Goal: Task Accomplishment & Management: Manage account settings

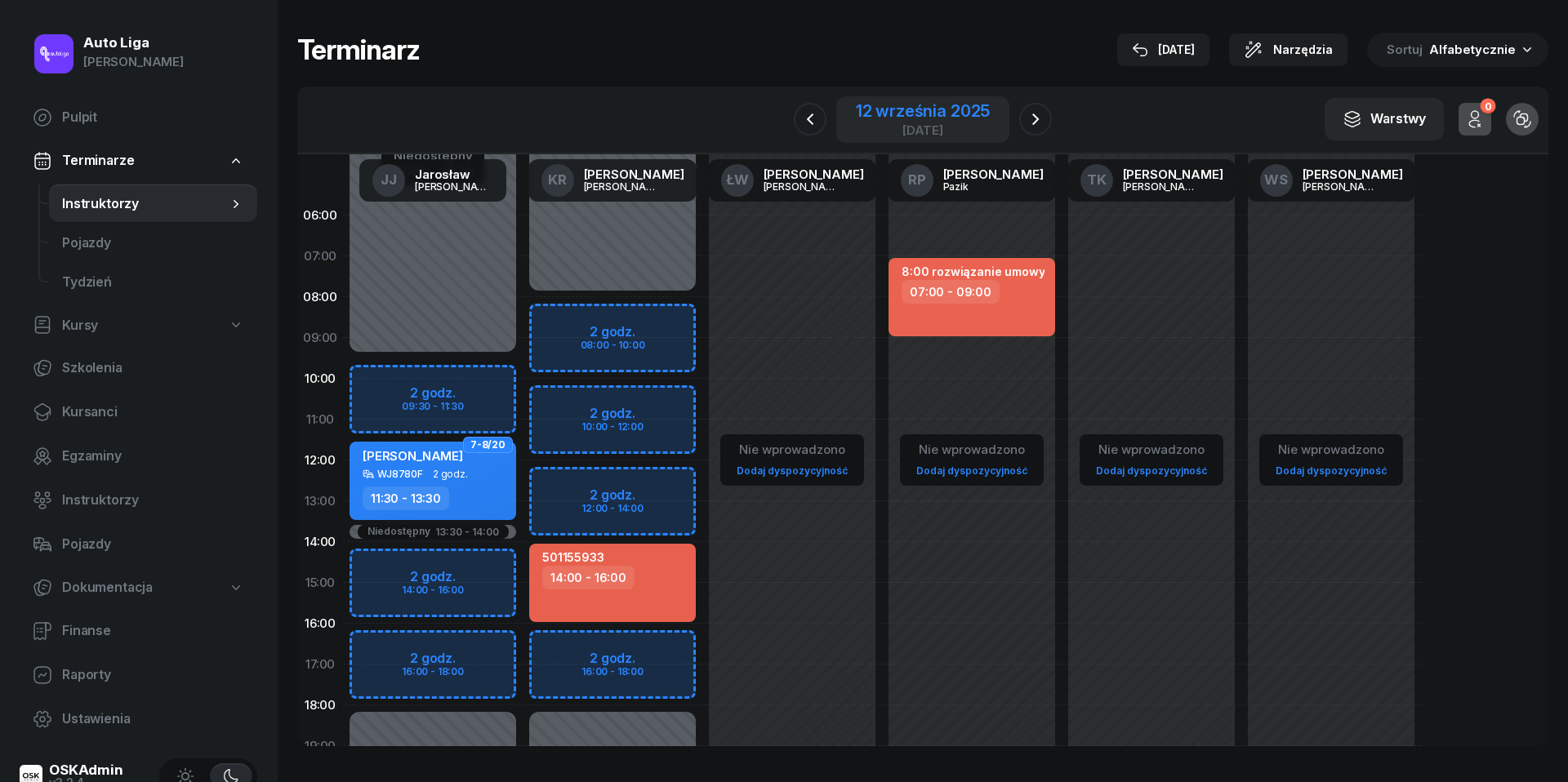
click at [931, 108] on div "12 września 2025" at bounding box center [923, 111] width 134 height 16
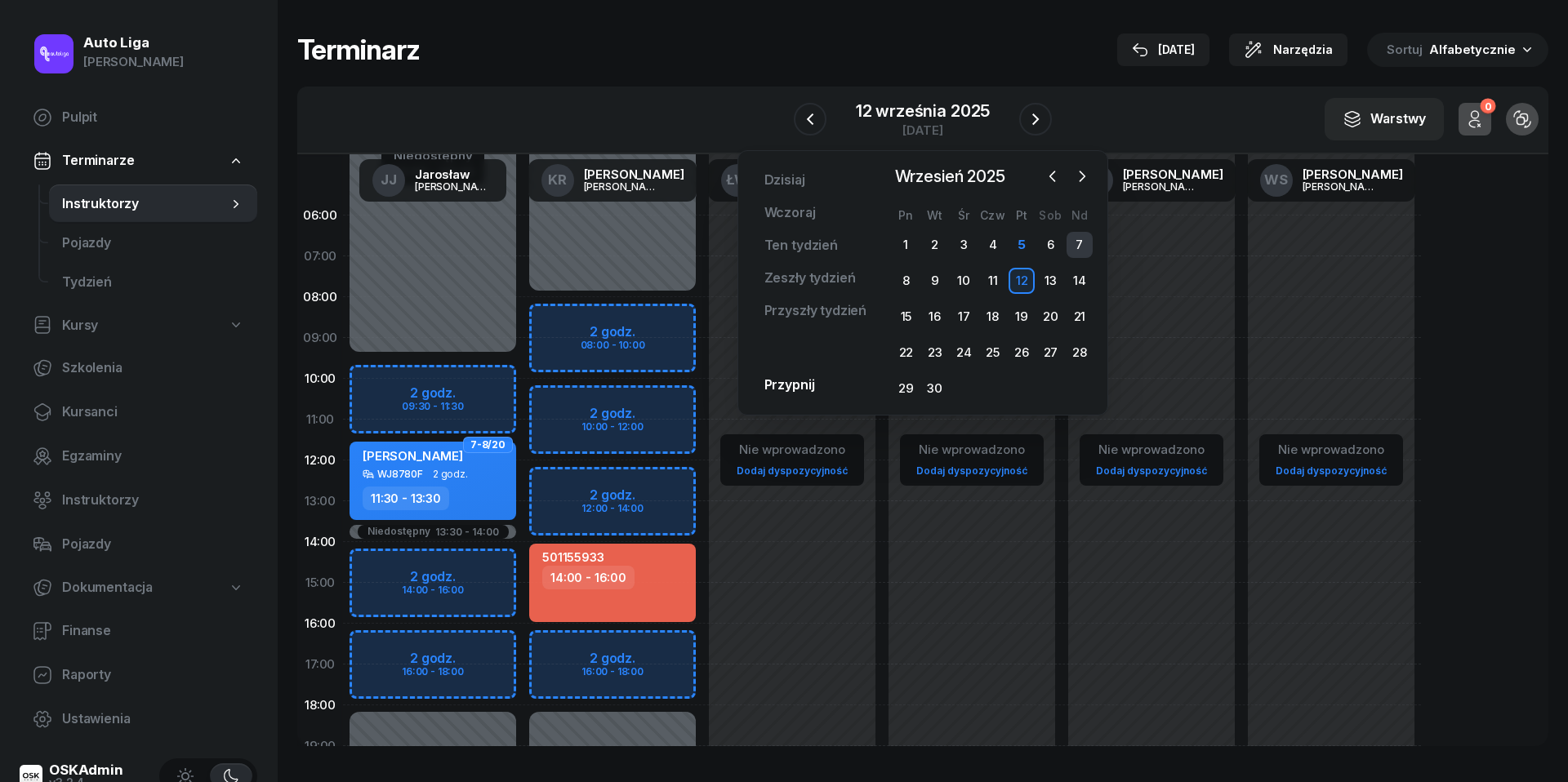
click at [1077, 243] on div "7" at bounding box center [1079, 244] width 26 height 26
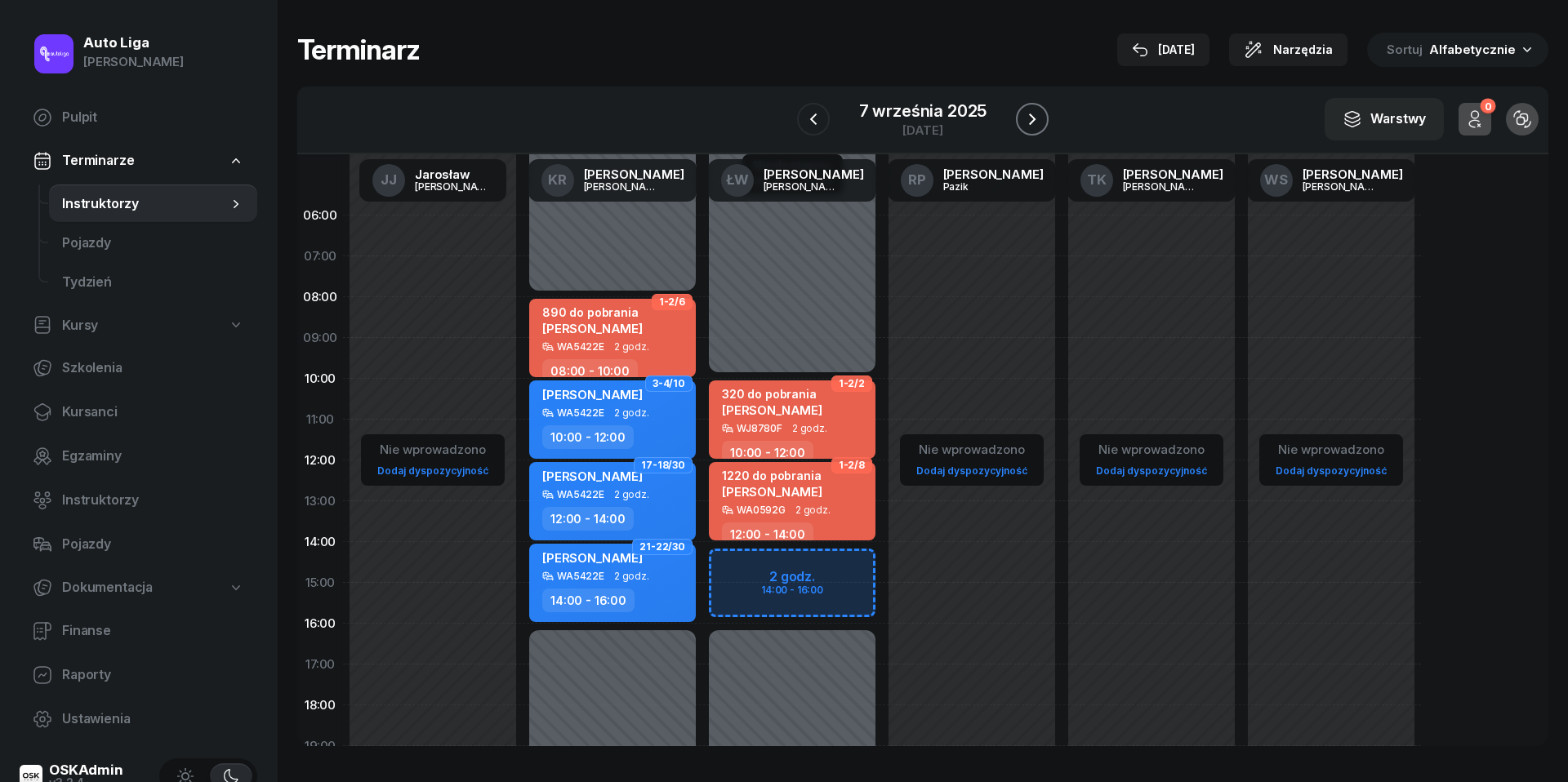
click at [1033, 121] on icon "button" at bounding box center [1032, 119] width 6 height 12
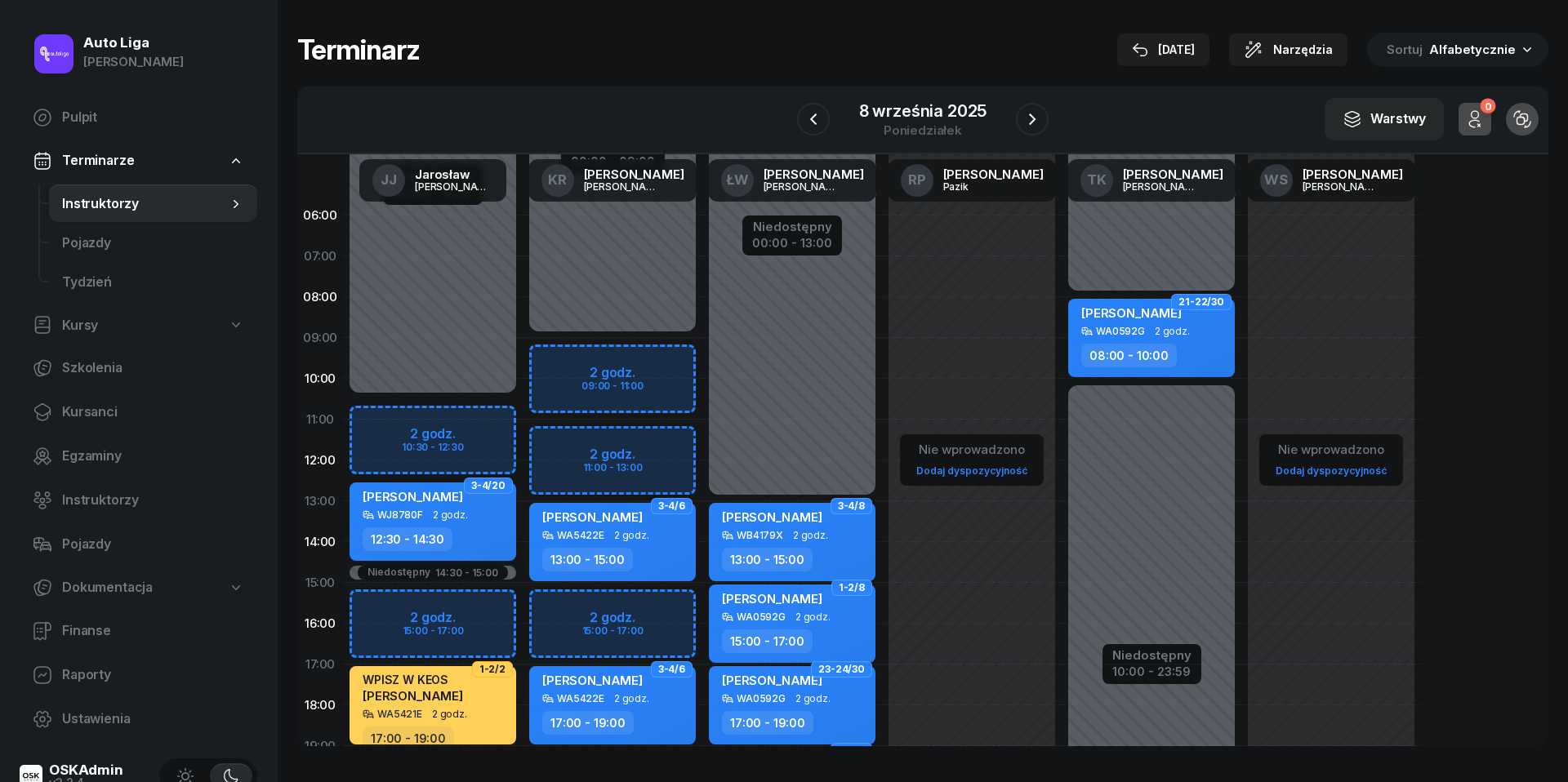
click at [567, 366] on div "Niedostępny 00:00 - 09:00 Niedostępny 19:00 - 23:59 2 godz. 09:00 - 11:00 2 god…" at bounding box center [612, 583] width 179 height 776
select select "09"
select select "11"
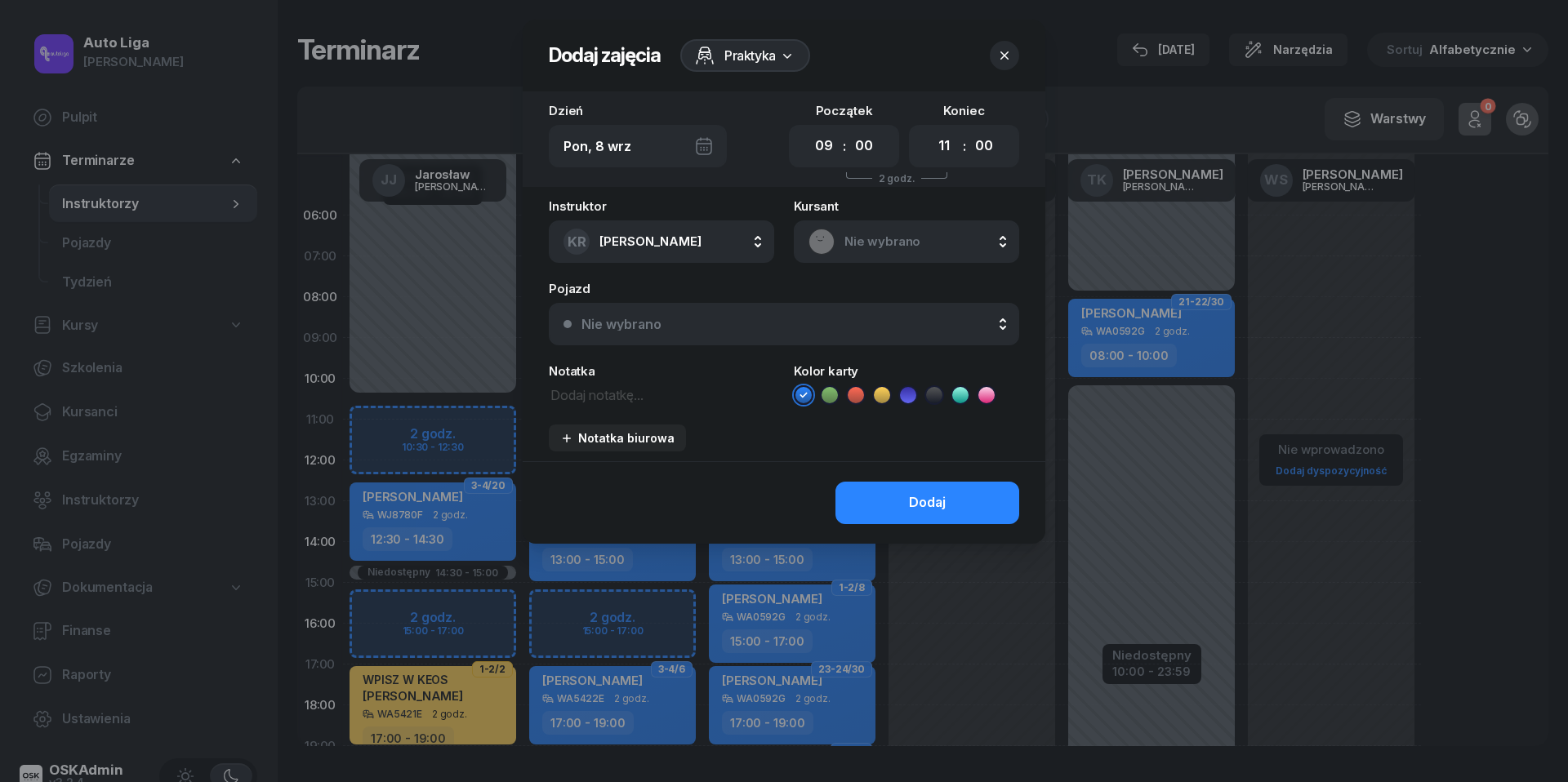
click at [588, 396] on textarea at bounding box center [661, 393] width 226 height 21
type textarea "514868875"
click at [862, 395] on icon at bounding box center [856, 395] width 16 height 16
click at [932, 498] on div "Dodaj" at bounding box center [927, 503] width 37 height 21
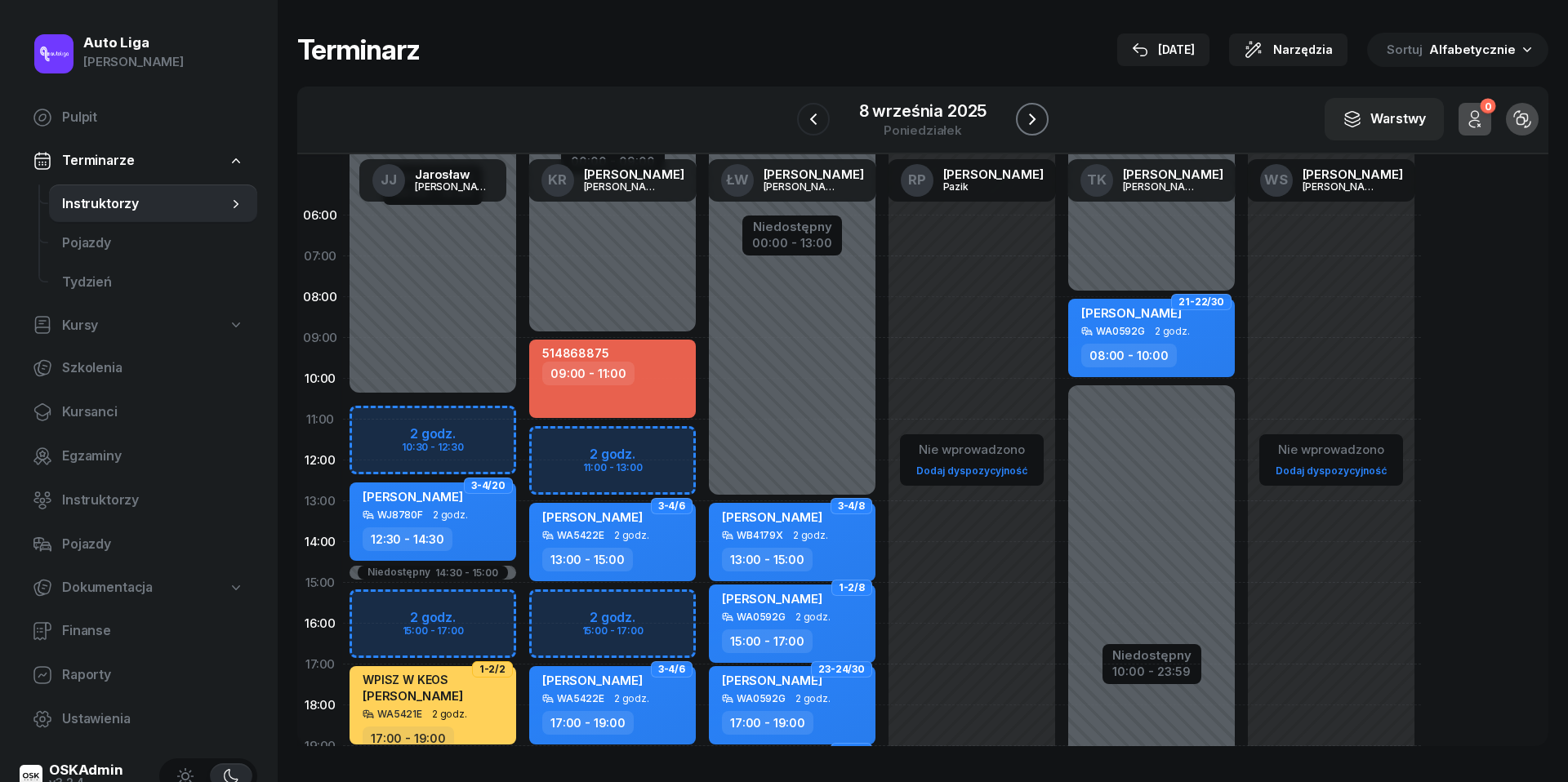
click at [1037, 114] on icon "button" at bounding box center [1033, 119] width 20 height 20
click at [1037, 114] on icon "button" at bounding box center [1034, 119] width 20 height 20
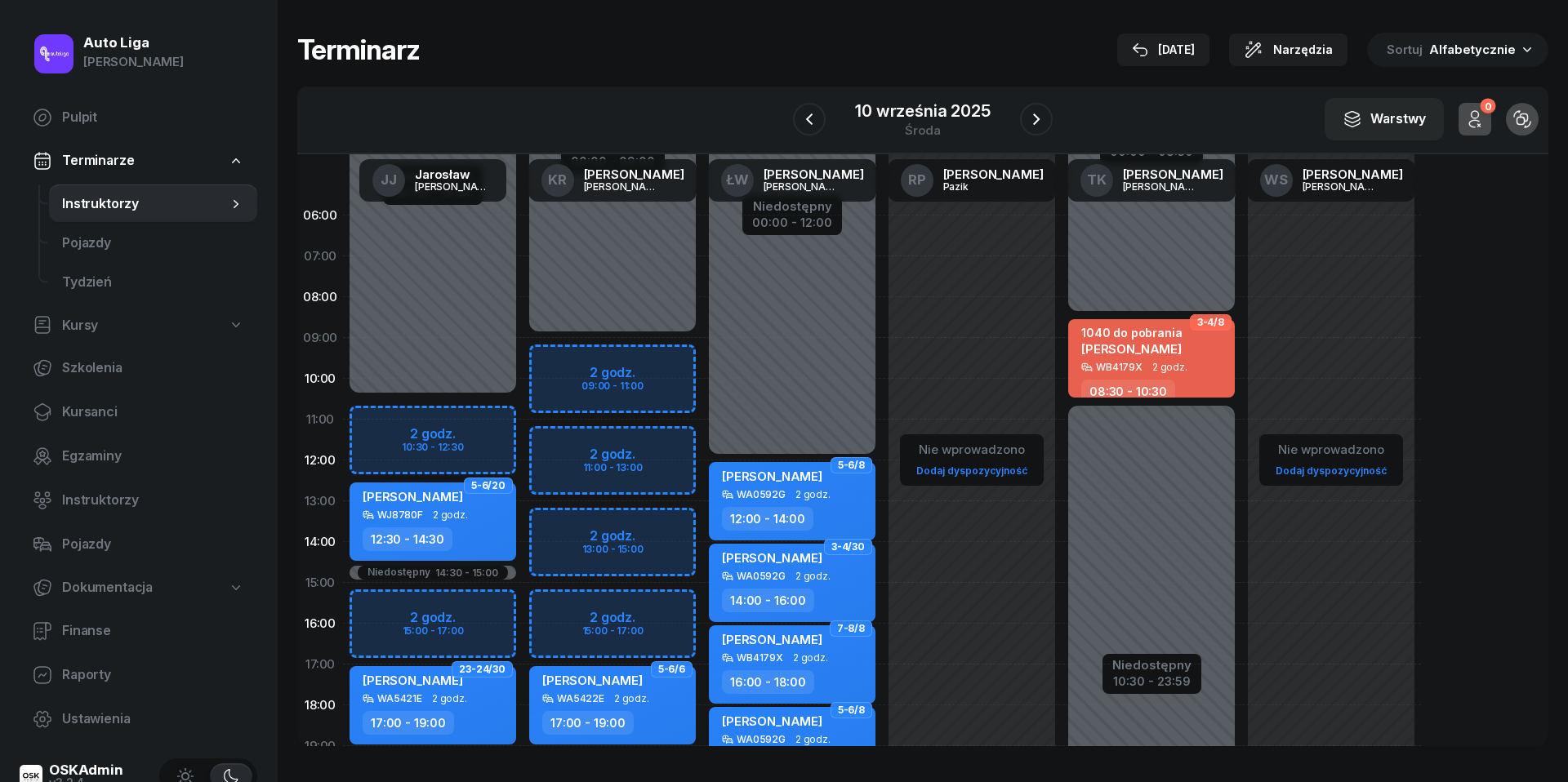
click at [562, 364] on div "Niedostępny 00:00 - 09:00 Niedostępny 19:00 - 23:59 2 godz. 09:00 - 11:00 2 god…" at bounding box center [612, 583] width 179 height 776
select select "09"
select select "11"
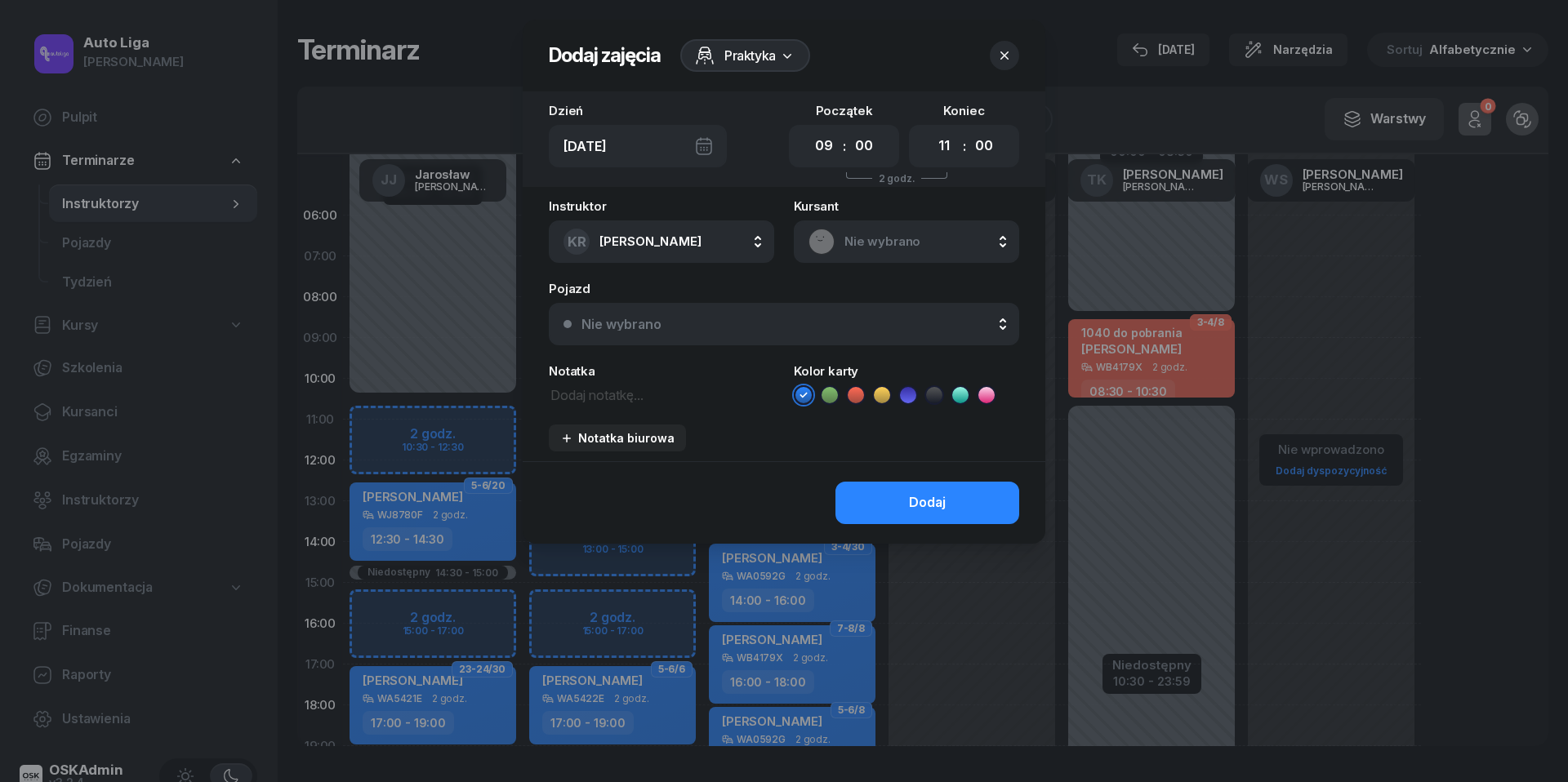
click at [568, 397] on textarea at bounding box center [661, 393] width 226 height 21
type textarea "514868875"
click at [854, 389] on icon at bounding box center [856, 395] width 16 height 16
click at [854, 320] on div "Nie wybrano" at bounding box center [793, 324] width 423 height 13
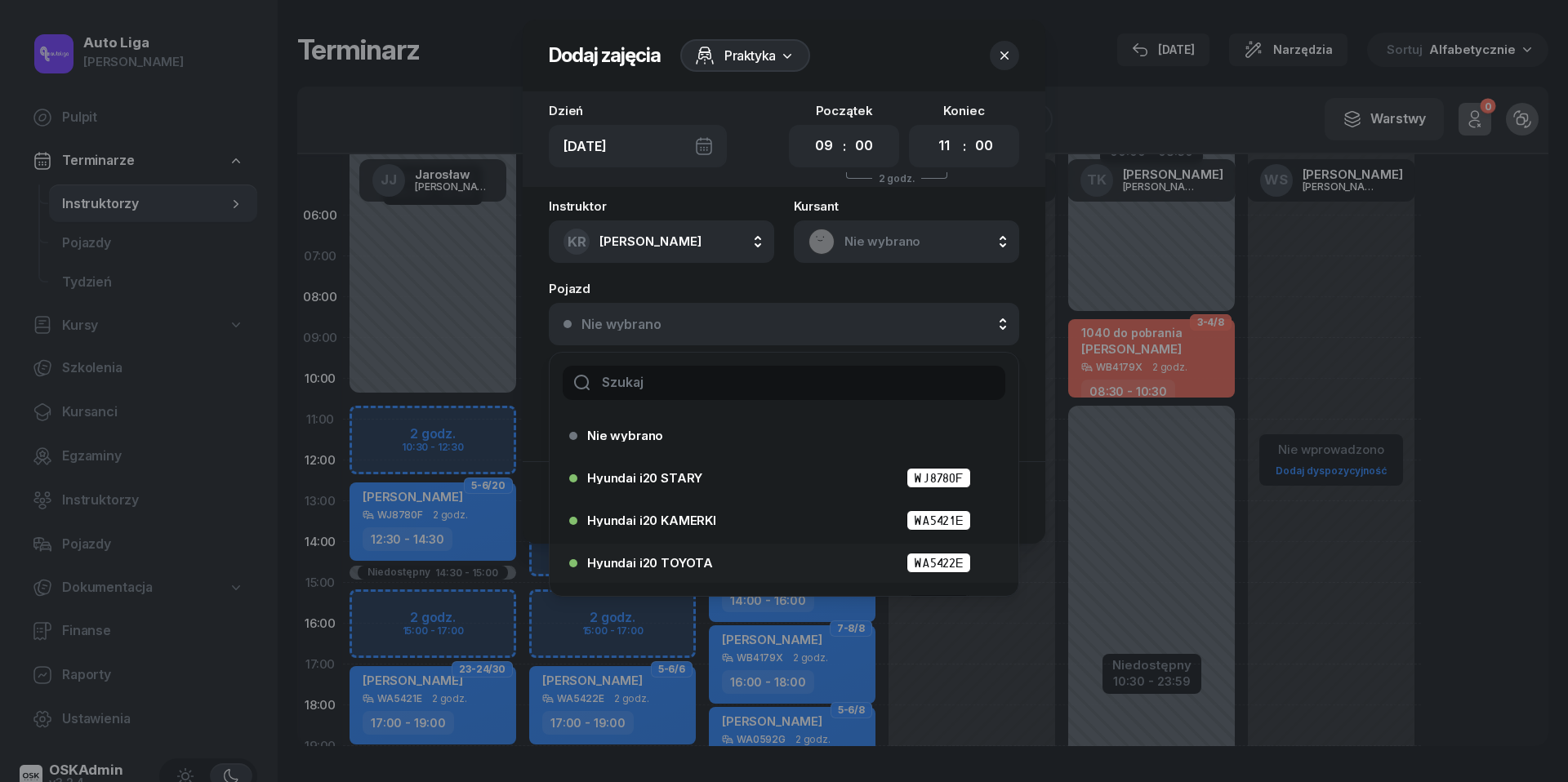
click at [804, 575] on div "Hyundai i20 TOYOTA WA5422E" at bounding box center [779, 563] width 420 height 26
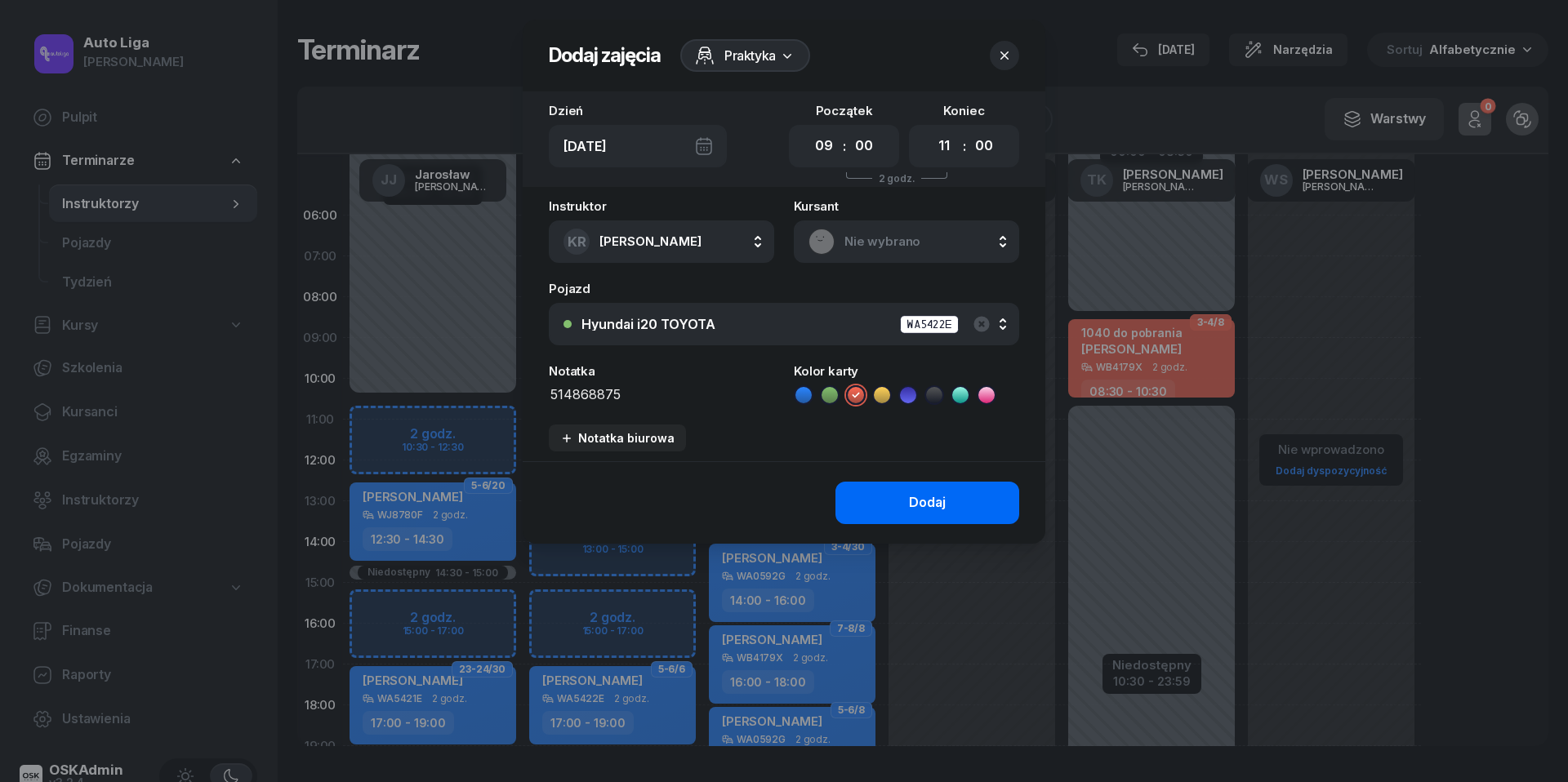
click at [945, 491] on button "Dodaj" at bounding box center [928, 503] width 184 height 43
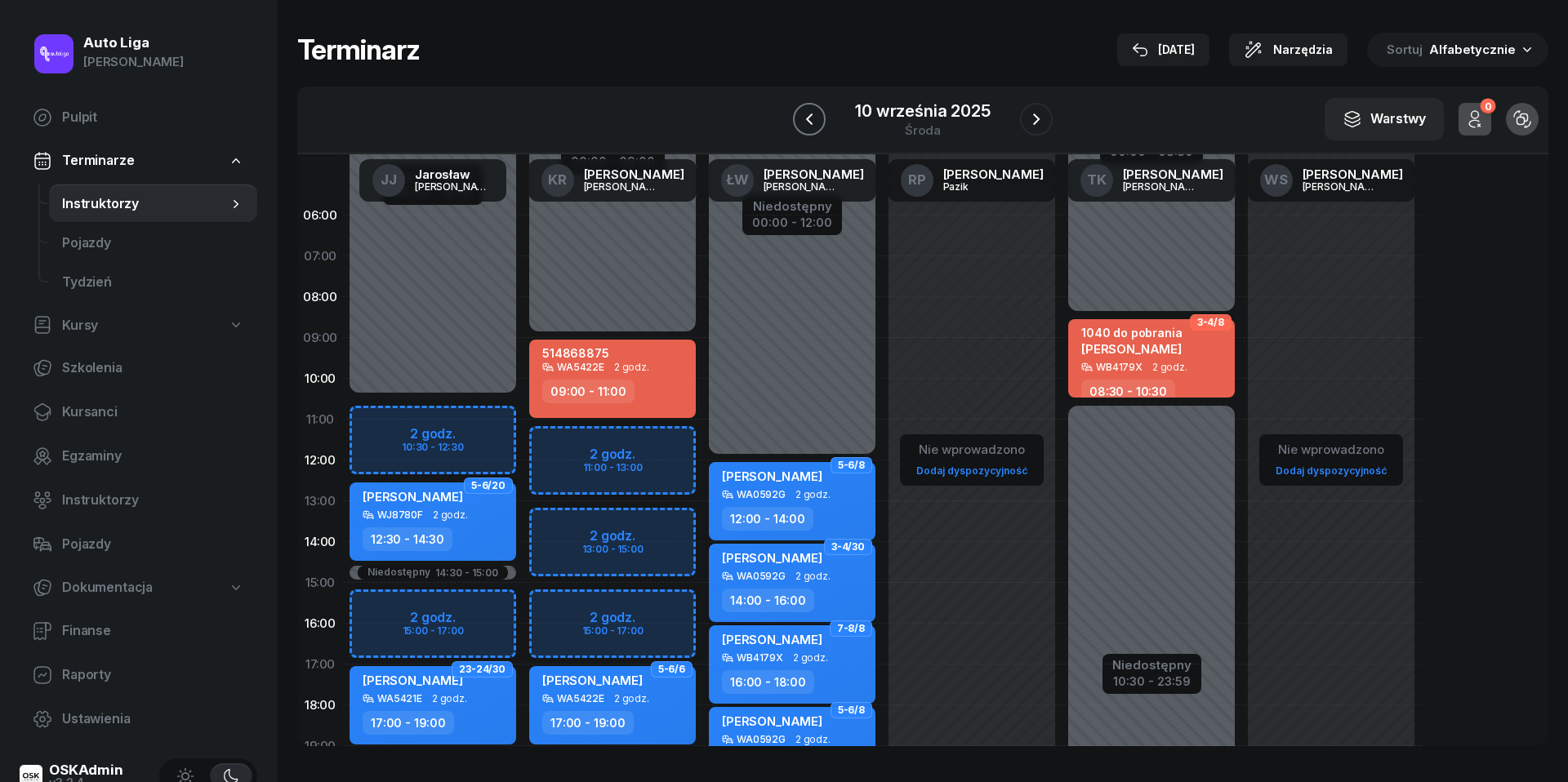
click at [799, 105] on button "button" at bounding box center [809, 119] width 33 height 33
click at [799, 105] on div at bounding box center [813, 119] width 33 height 33
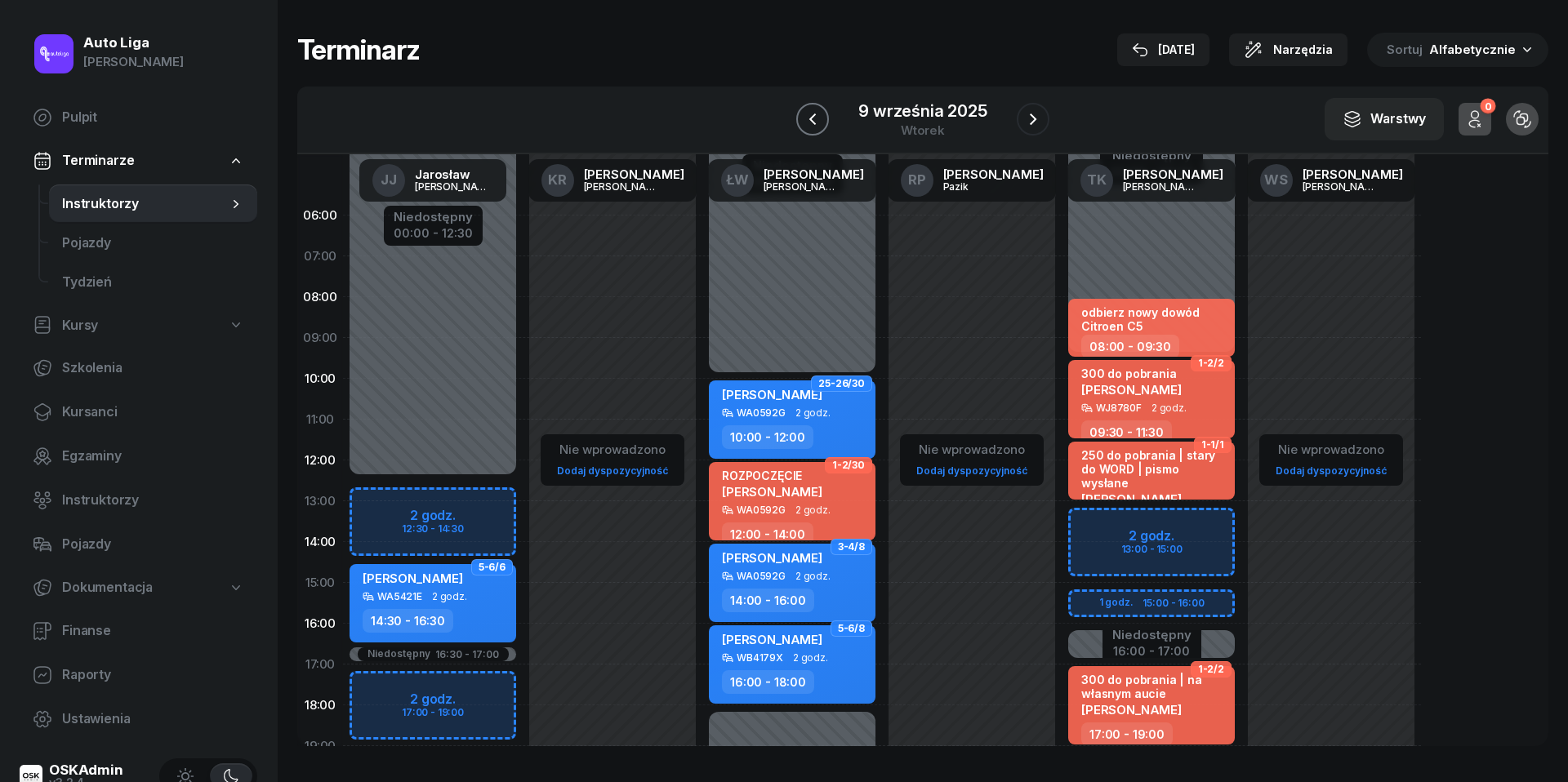
click at [805, 112] on icon "button" at bounding box center [813, 119] width 20 height 20
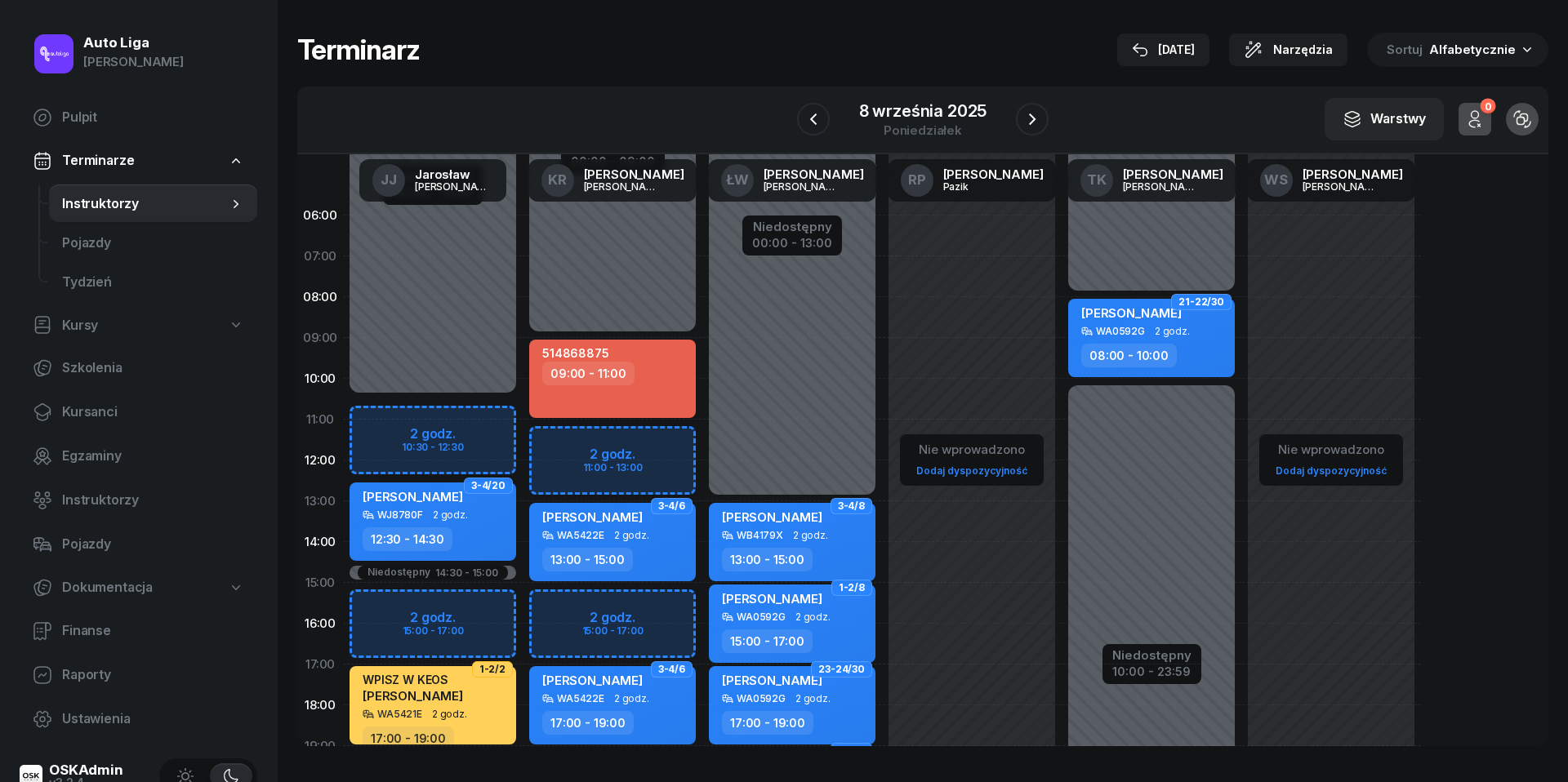
click at [661, 344] on div "514868875 09:00 - 11:00" at bounding box center [612, 379] width 167 height 78
select select "09"
select select "11"
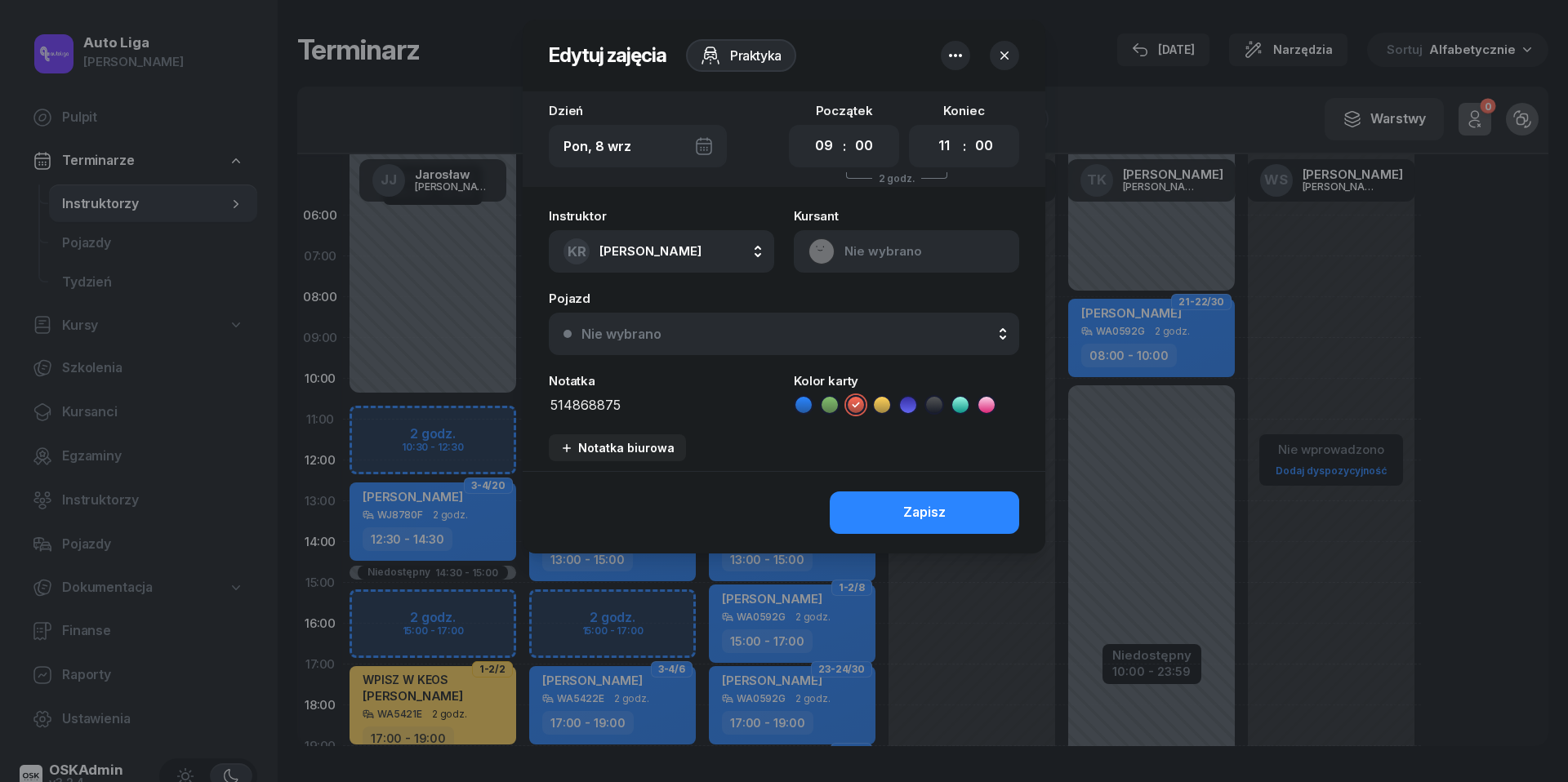
click at [802, 344] on button "Nie wybrano" at bounding box center [784, 334] width 471 height 43
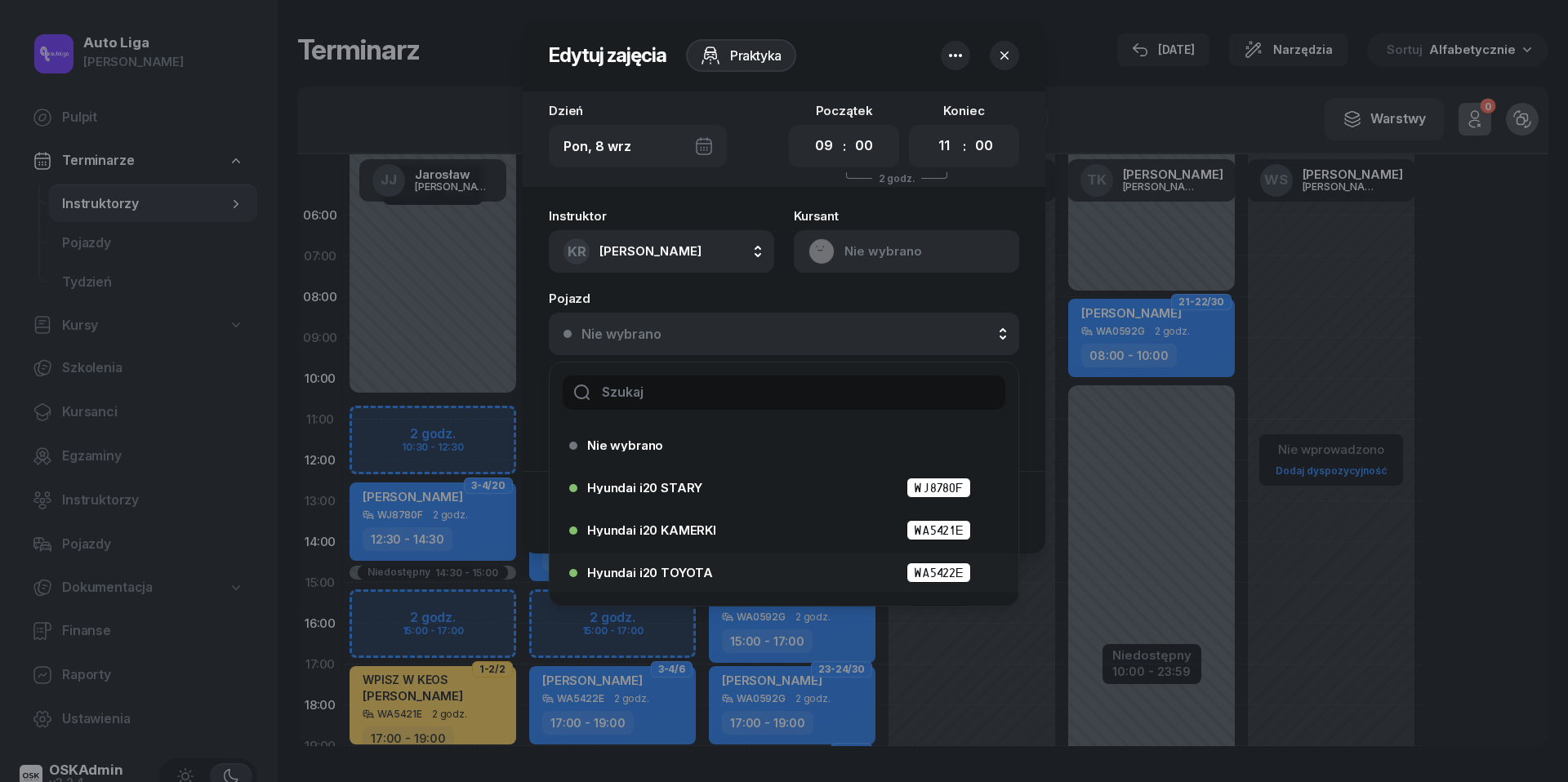
click at [748, 565] on div "Hyundai i20 TOYOTA WA5422E" at bounding box center [788, 572] width 402 height 21
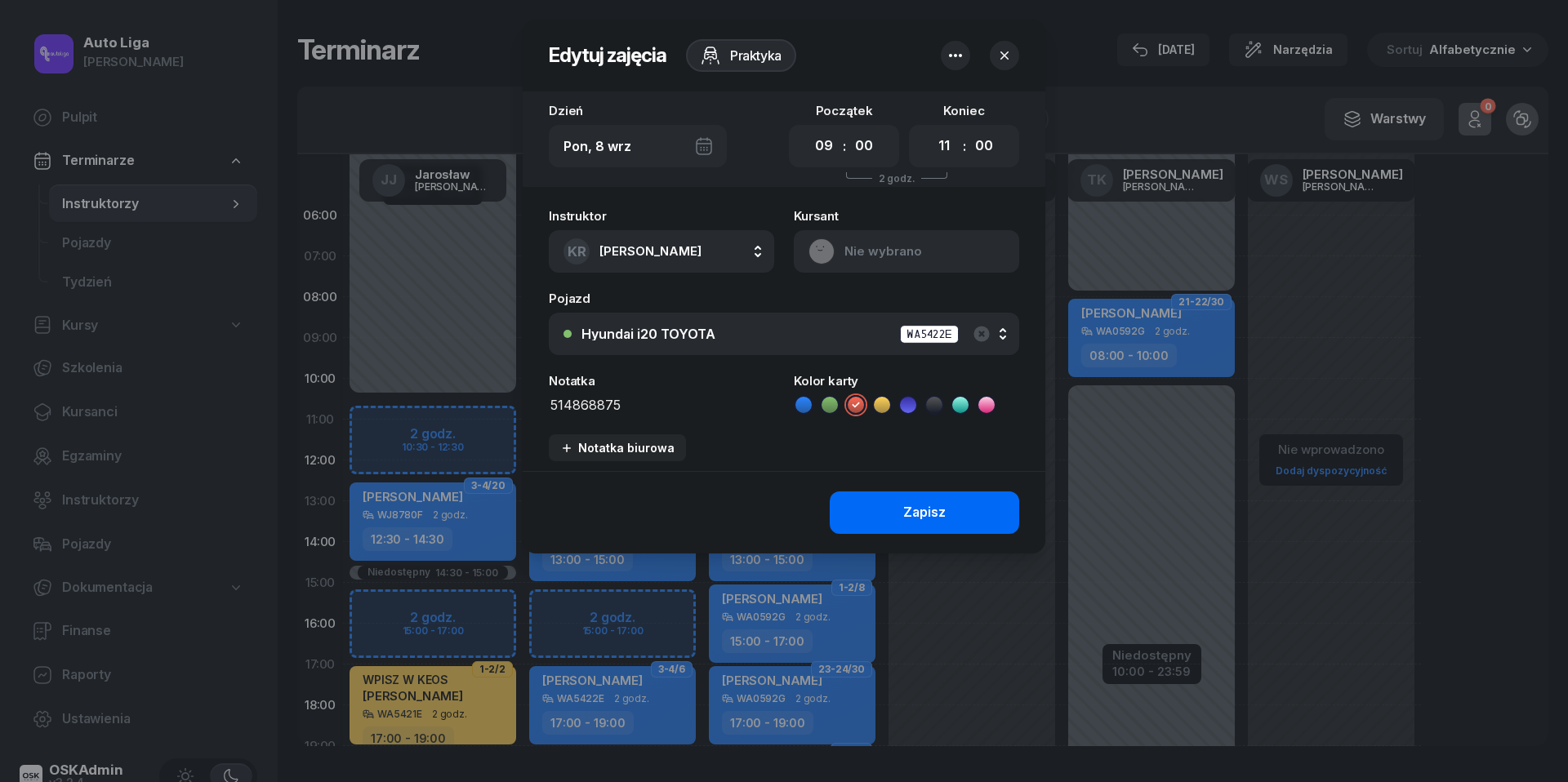
click at [968, 511] on button "Zapisz" at bounding box center [924, 513] width 189 height 43
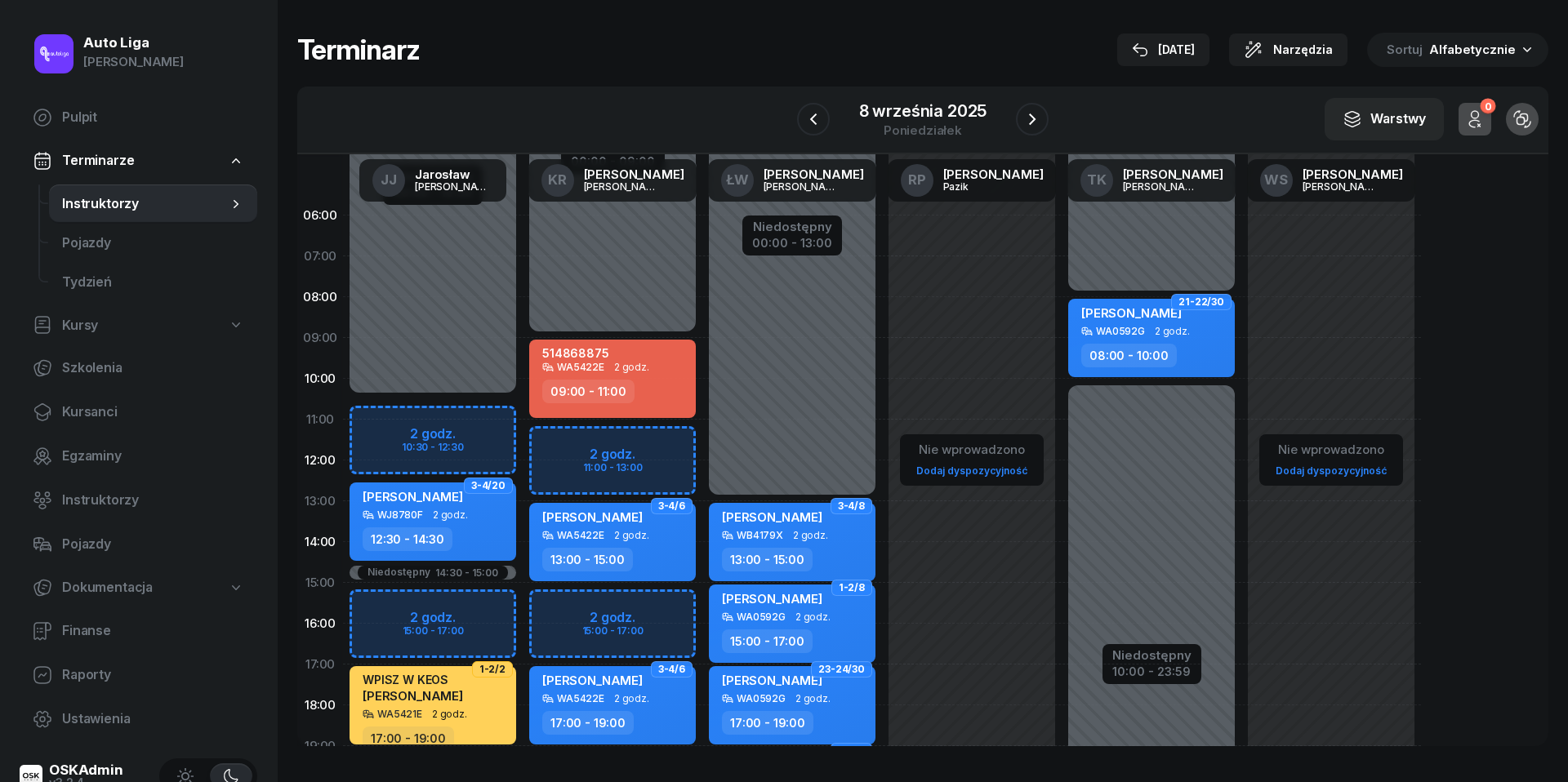
click at [56, 391] on nav "Pulpit Terminarze Instruktorzy Pojazdy Tydzień Kursy Szkolenia Kursanci Egzamin…" at bounding box center [138, 418] width 237 height 641
click at [73, 416] on span "Kursanci" at bounding box center [153, 413] width 182 height 21
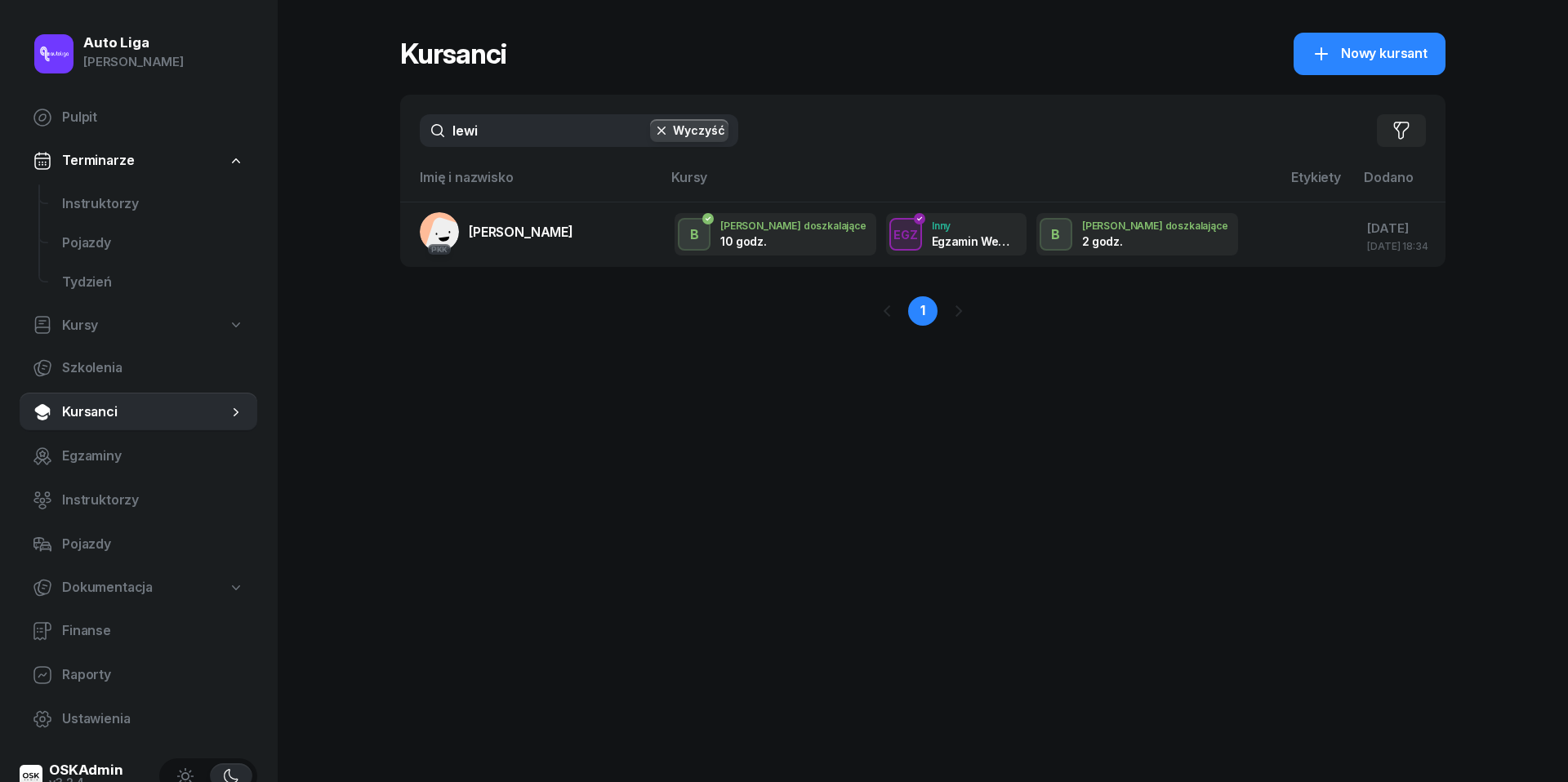
click at [490, 116] on input "lewi" at bounding box center [579, 130] width 318 height 33
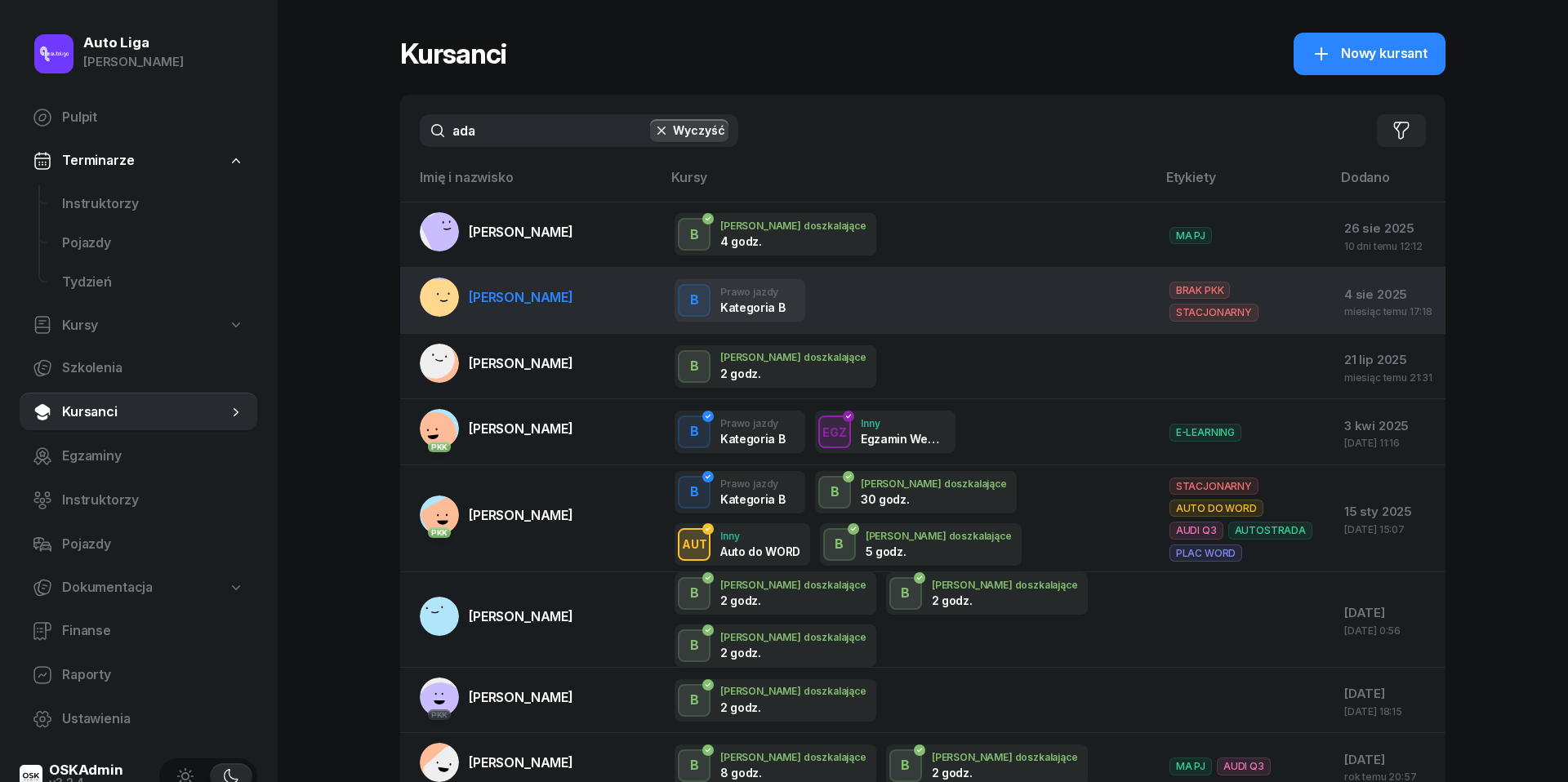
type input "ada"
click at [550, 289] on span "[PERSON_NAME]" at bounding box center [521, 297] width 104 height 16
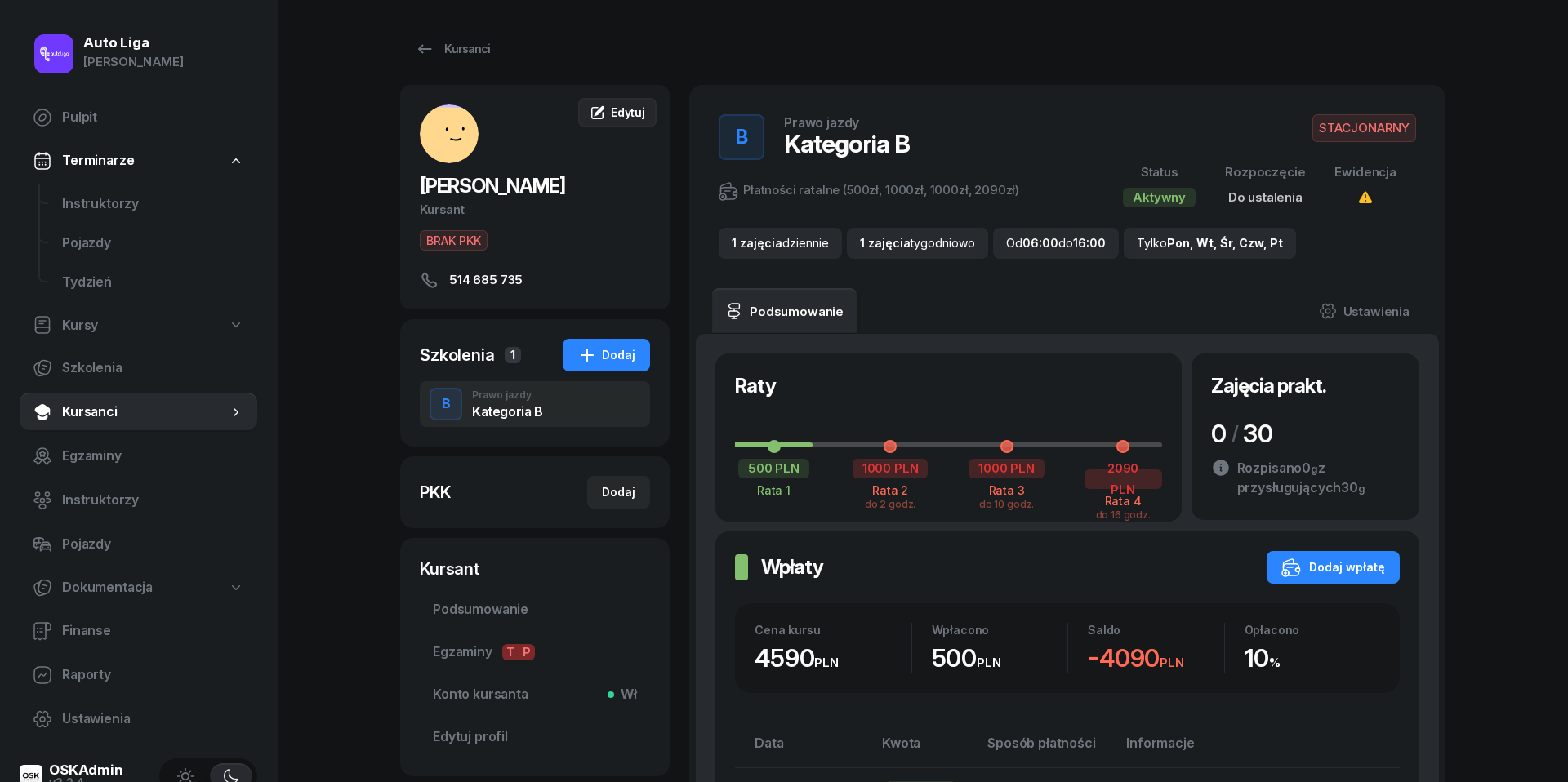
click at [617, 121] on link "Edytuj" at bounding box center [617, 112] width 78 height 29
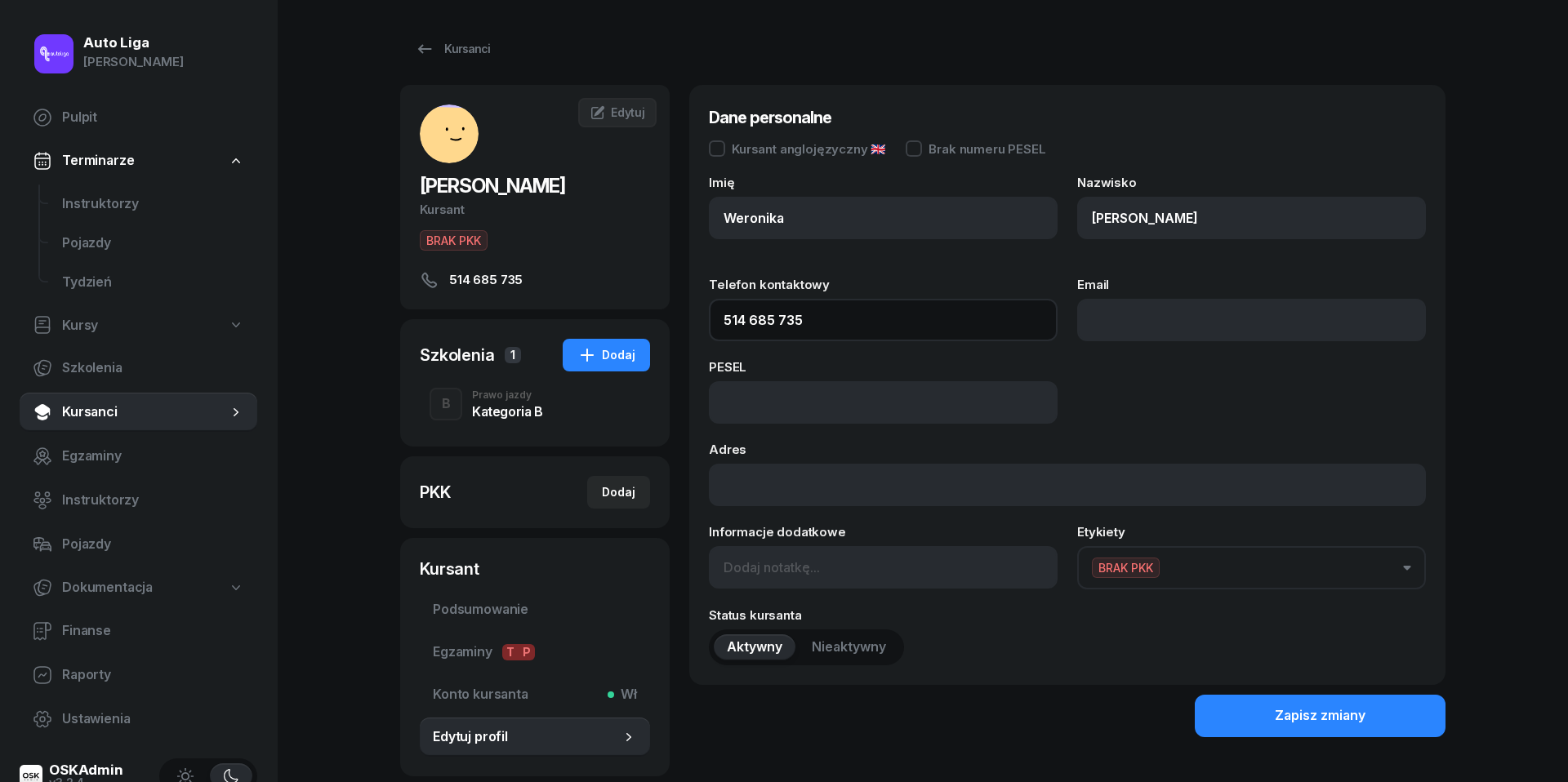
click at [828, 322] on input "514 685 735" at bounding box center [883, 320] width 349 height 43
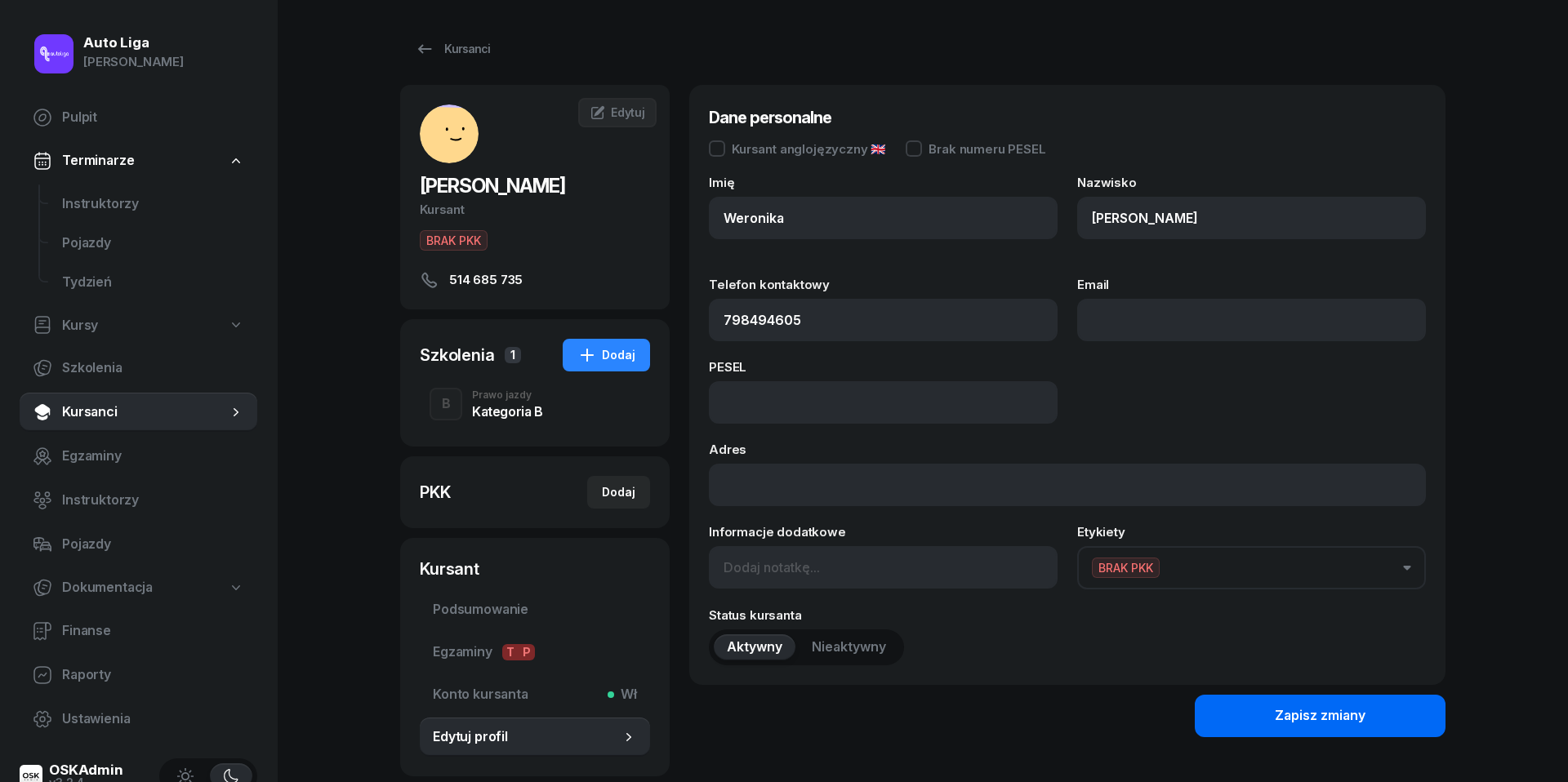
type input "798 494 605"
click at [1265, 712] on button "Zapisz zmiany" at bounding box center [1320, 716] width 251 height 43
click at [429, 4] on div "Kursanci [PERSON_NAME] Kursant BRAK PKK 798 494 605 WA [PERSON_NAME] Kursant Ed…" at bounding box center [923, 405] width 1045 height 810
